Goal: Task Accomplishment & Management: Complete application form

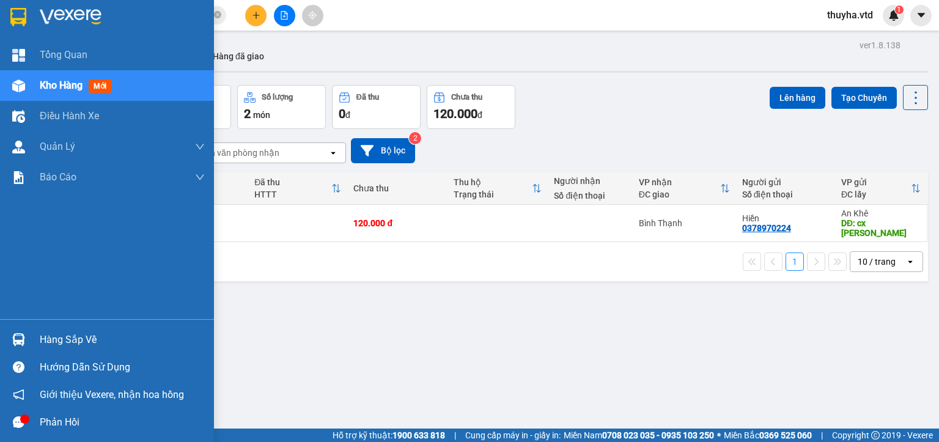
click at [24, 91] on div at bounding box center [18, 85] width 21 height 21
click at [49, 86] on span "Kho hàng" at bounding box center [61, 86] width 43 height 12
click at [99, 86] on span "mới" at bounding box center [100, 86] width 23 height 13
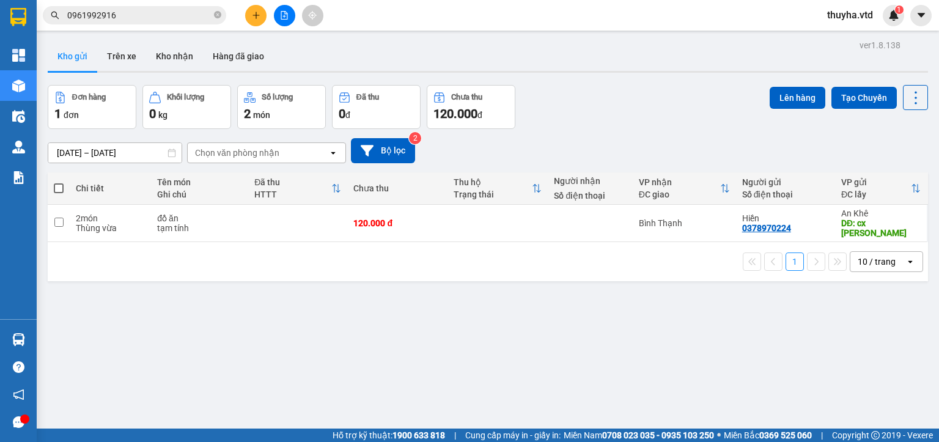
click at [553, 369] on div "ver 1.8.138 Kho gửi Trên xe Kho nhận Hàng đã giao Đơn hàng 1 đơn Khối lượng 0 k…" at bounding box center [488, 258] width 890 height 442
click at [287, 13] on icon "file-add" at bounding box center [284, 15] width 7 height 9
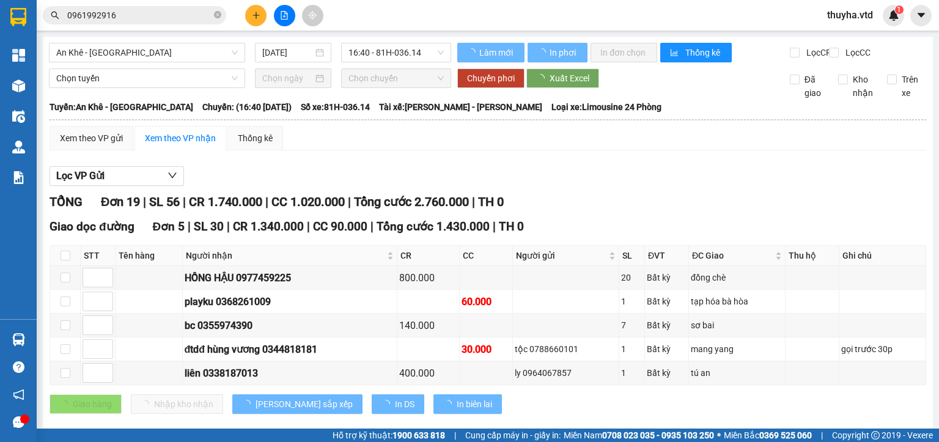
type input "[DATE]"
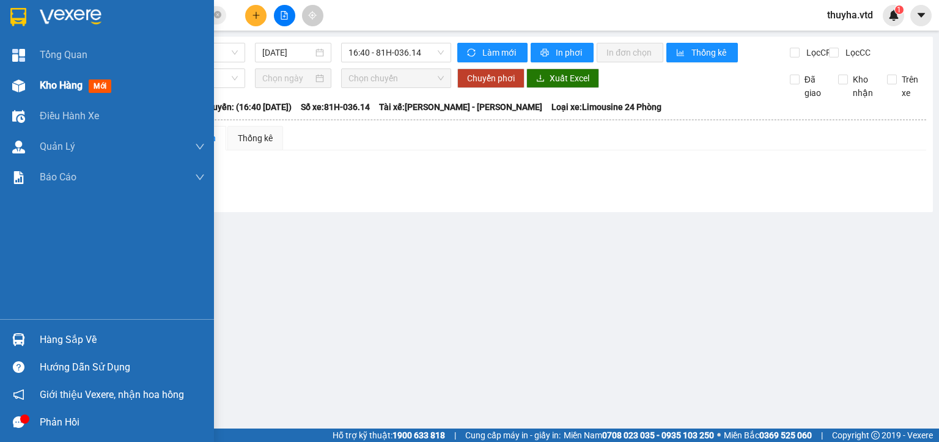
click at [37, 86] on div "Kho hàng mới" at bounding box center [107, 85] width 214 height 31
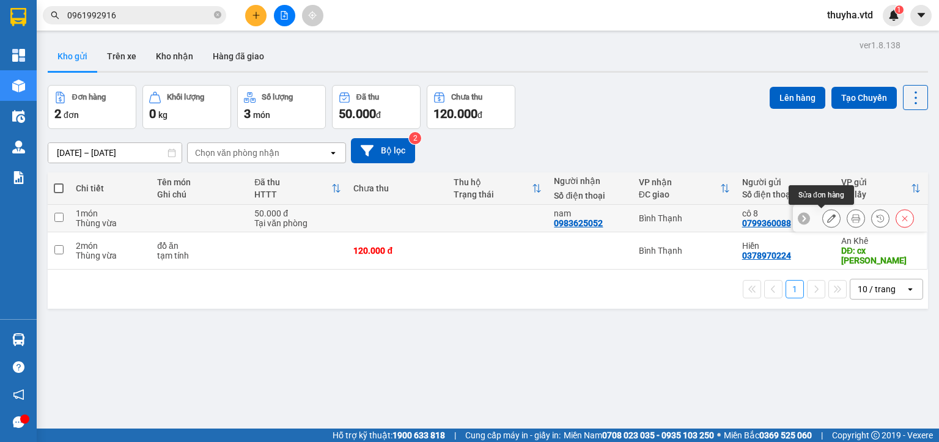
click at [827, 217] on icon at bounding box center [831, 218] width 9 height 9
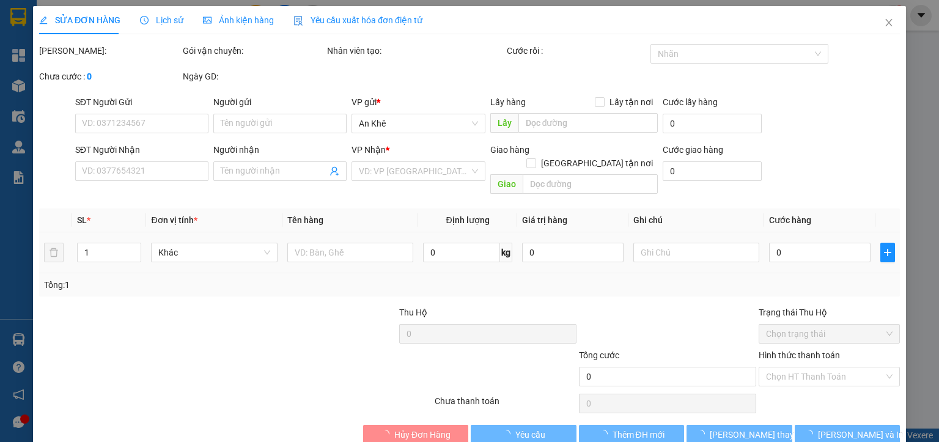
type input "0799360088"
type input "cô 8"
type input "0983625052"
type input "nam"
type input "50.000"
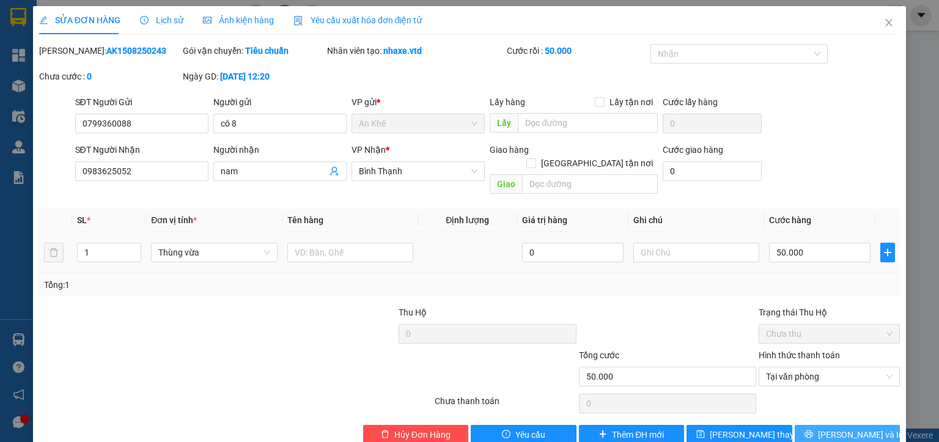
click at [831, 428] on span "[PERSON_NAME] và In" at bounding box center [861, 434] width 86 height 13
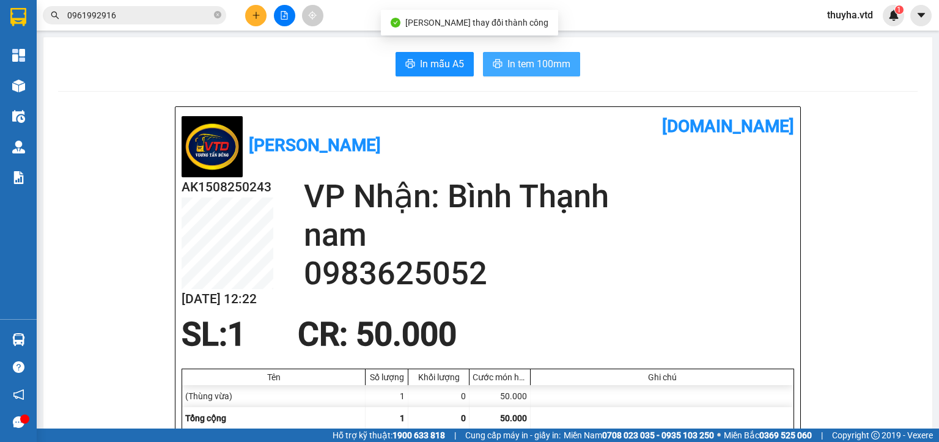
click at [531, 65] on span "In tem 100mm" at bounding box center [539, 63] width 63 height 15
